Goal: Transaction & Acquisition: Purchase product/service

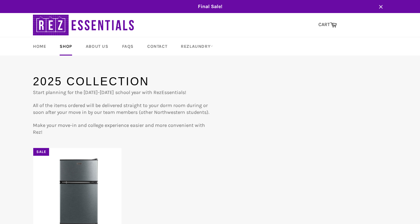
click at [152, 136] on div "2025 Collection Start planning for the [DATE]-[DATE] school year with RezEssent…" at bounding box center [210, 165] width 367 height 182
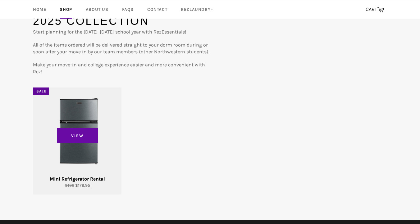
scroll to position [78, 0]
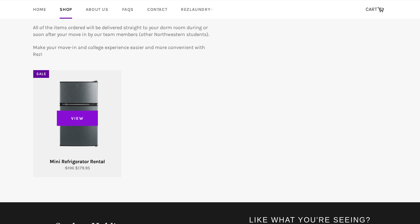
click at [79, 113] on span "View" at bounding box center [77, 119] width 41 height 16
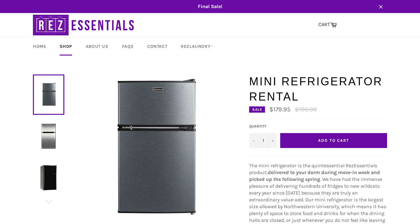
scroll to position [39, 0]
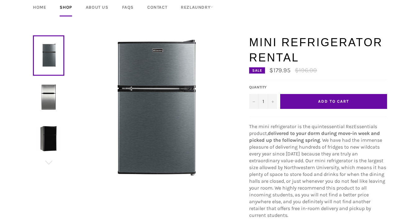
click at [244, 132] on div "Mini Refrigerator Rental Sale $179.95 Regular price $196.00 Default Title Defau…" at bounding box center [315, 191] width 144 height 312
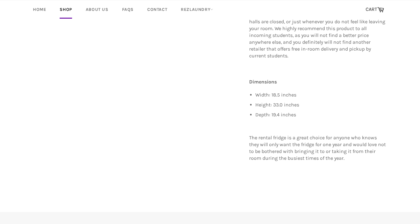
click at [244, 132] on div "Mini Refrigerator Rental Sale $179.95 Regular price $196.00 Default Title Defau…" at bounding box center [315, 31] width 144 height 312
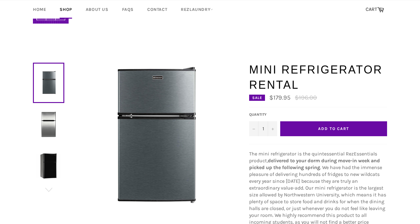
scroll to position [1, 0]
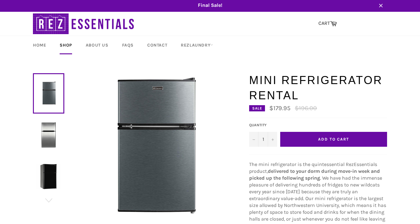
click at [314, 138] on button "Add to Cart" at bounding box center [333, 139] width 107 height 15
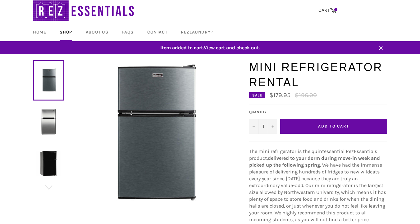
scroll to position [0, 0]
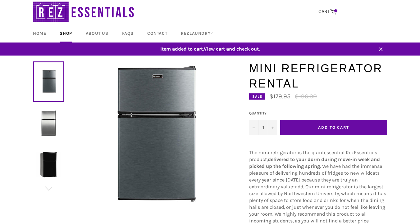
click at [243, 48] on span "View cart and check out" at bounding box center [231, 49] width 55 height 6
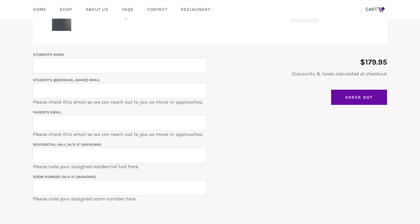
scroll to position [124, 0]
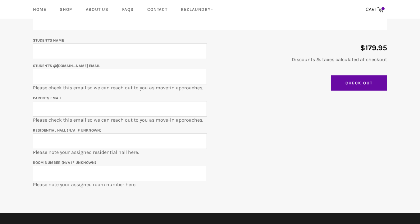
click at [223, 90] on div "$179.95 Discounts & taxes calculated at checkout Update Cart Check Out" at bounding box center [297, 65] width 180 height 57
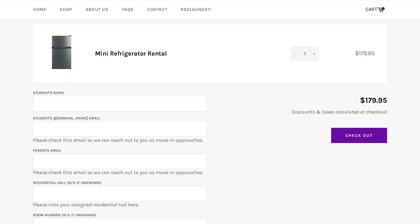
scroll to position [50, 0]
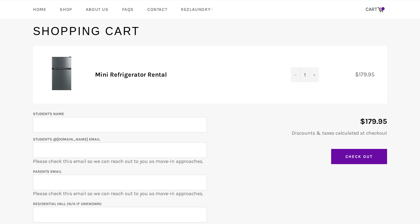
click at [135, 124] on input "Student's Name" at bounding box center [120, 125] width 174 height 16
type input "J"
click at [49, 124] on input "Juliane Guo" at bounding box center [120, 125] width 174 height 16
type input "Juliane Guo"
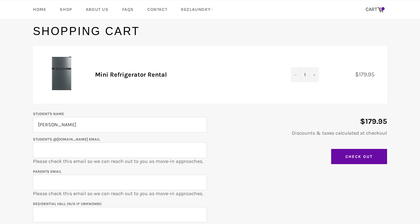
click at [55, 153] on input "Student's @u.northwestern.edu email" at bounding box center [120, 151] width 174 height 16
type input "u"
type input "julianeguo2028@u.northwestern.edu"
click at [12, 179] on main "Shopping Cart Product Quantity Total Mini Refrigerator Rental Quantity 1 − + $1…" at bounding box center [210, 155] width 420 height 263
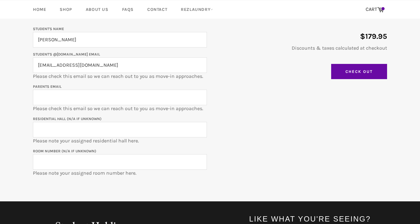
scroll to position [137, 0]
